Goal: Use online tool/utility: Utilize a website feature to perform a specific function

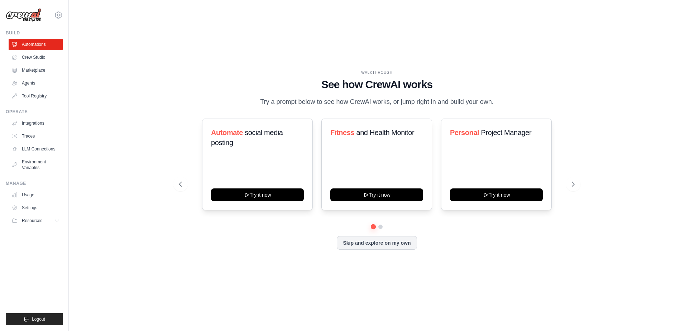
click at [174, 97] on div "WALKTHROUGH See how CrewAI works Try a prompt below to see how CrewAI works, or…" at bounding box center [377, 165] width 413 height 191
click at [42, 56] on link "Crew Studio" at bounding box center [36, 57] width 54 height 11
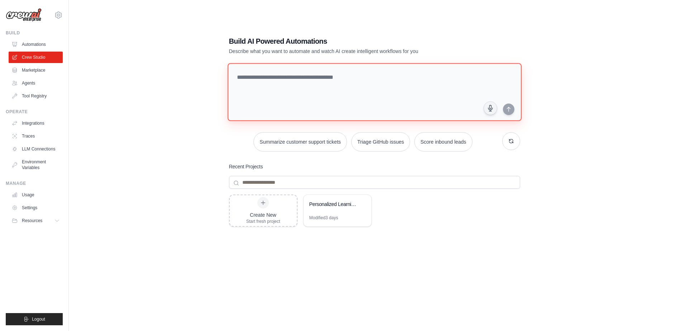
click at [354, 87] on textarea at bounding box center [374, 92] width 294 height 58
click at [322, 138] on button "Summarize customer support tickets" at bounding box center [299, 141] width 93 height 19
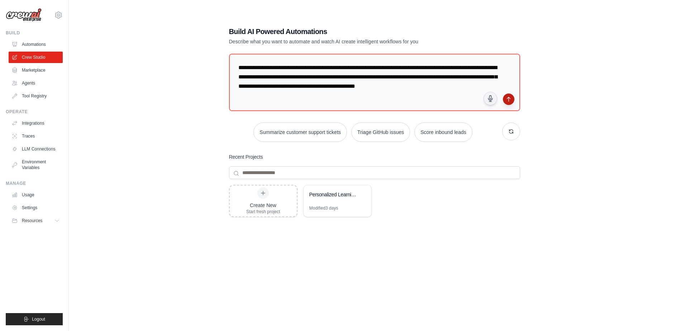
scroll to position [14, 0]
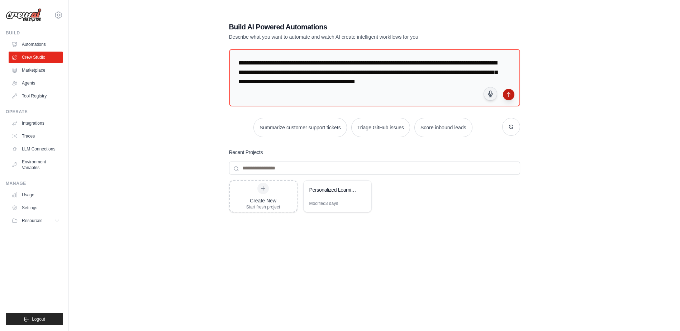
click at [507, 96] on icon "submit" at bounding box center [509, 95] width 6 height 6
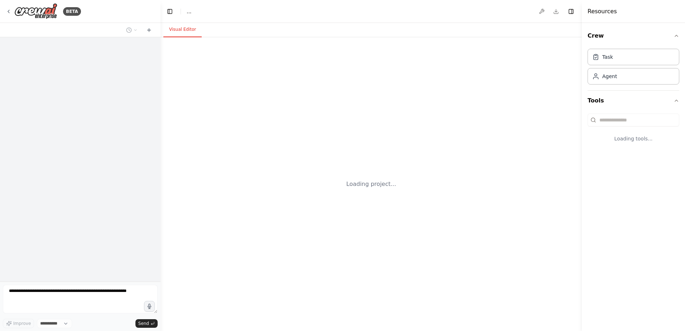
select select "****"
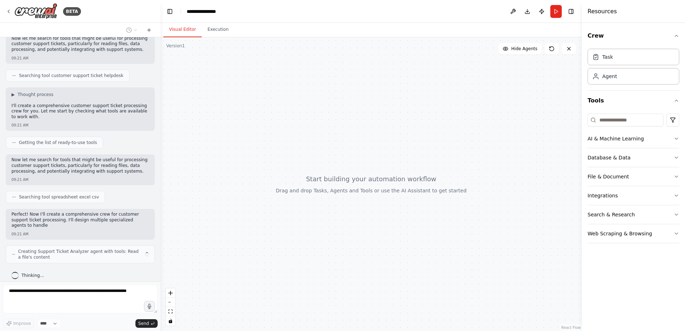
scroll to position [131, 0]
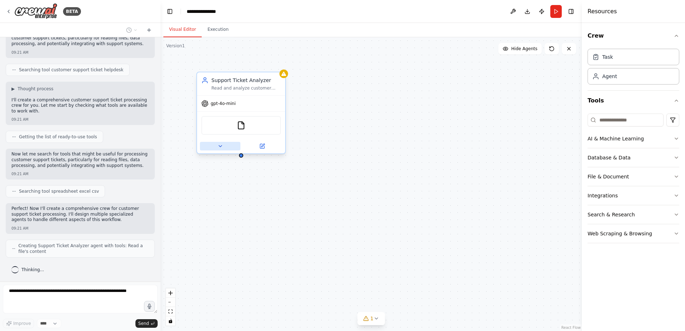
click at [221, 146] on icon at bounding box center [220, 145] width 3 height 1
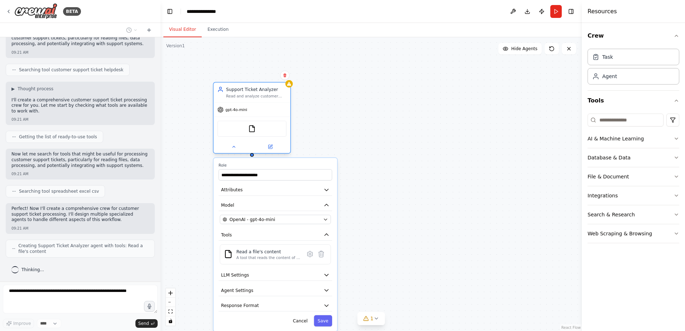
click at [236, 151] on div at bounding box center [252, 146] width 77 height 13
click at [235, 149] on icon at bounding box center [233, 146] width 5 height 5
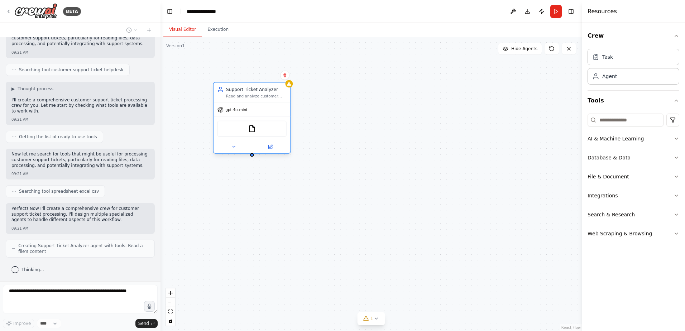
click at [260, 131] on div "FileReadTool" at bounding box center [251, 129] width 69 height 16
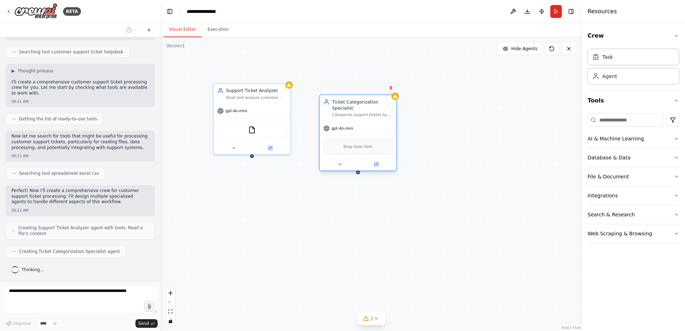
drag, startPoint x: 365, startPoint y: 92, endPoint x: 371, endPoint y: 105, distance: 14.6
click at [371, 105] on div "Ticket Categorization Specialist" at bounding box center [362, 105] width 61 height 13
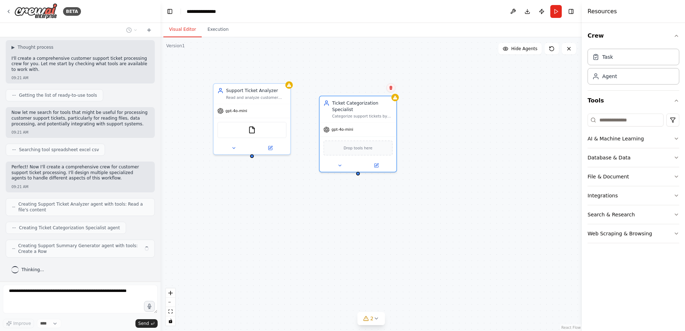
click at [390, 88] on icon at bounding box center [390, 88] width 3 height 4
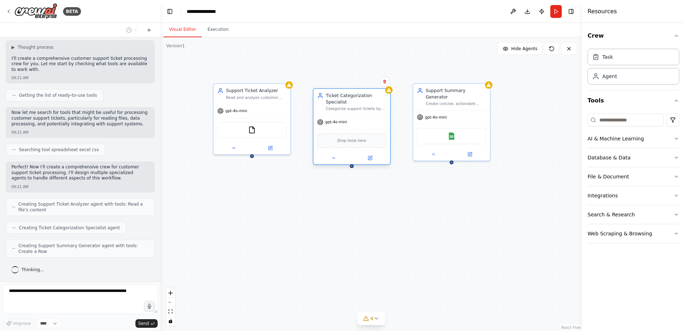
drag, startPoint x: 383, startPoint y: 91, endPoint x: 382, endPoint y: 99, distance: 8.7
click at [382, 99] on div "Ticket Categorization Specialist" at bounding box center [356, 98] width 61 height 13
click at [384, 81] on icon at bounding box center [384, 82] width 3 height 4
click at [368, 81] on button "Confirm" at bounding box center [363, 81] width 25 height 9
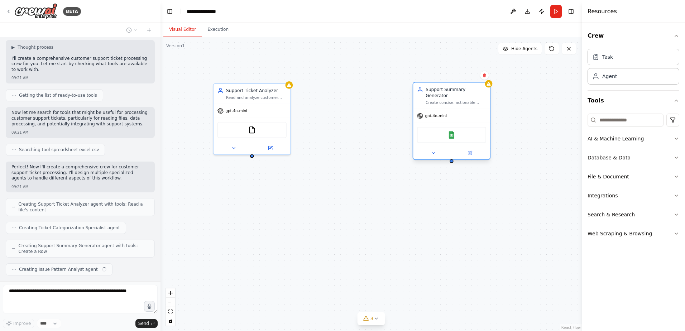
scroll to position [190, 0]
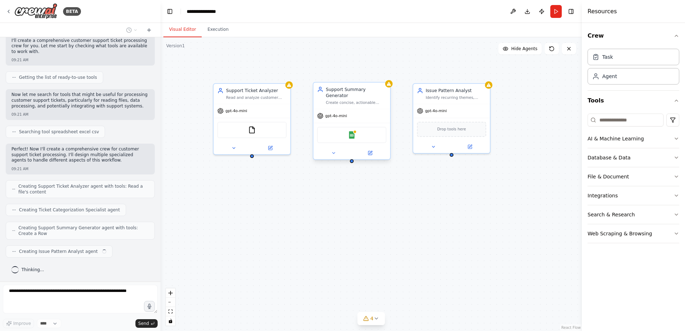
drag, startPoint x: 474, startPoint y: 88, endPoint x: 470, endPoint y: 91, distance: 4.9
click at [470, 91] on div "Support Ticket Analyzer Read and analyze customer support tickets from {ticket_…" at bounding box center [365, 180] width 367 height 256
click at [511, 205] on div "Support Ticket Analyzer Read and analyze customer support tickets from {ticket_…" at bounding box center [371, 184] width 421 height 294
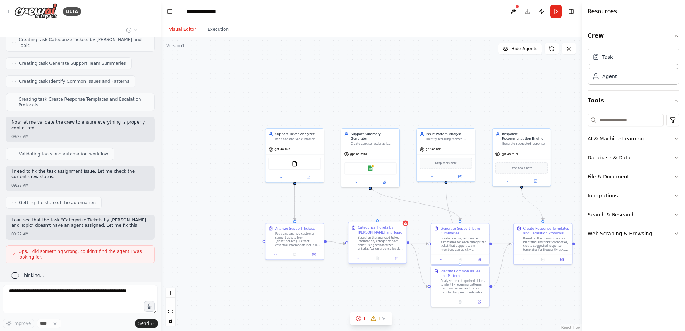
scroll to position [524, 0]
